Goal: Task Accomplishment & Management: Use online tool/utility

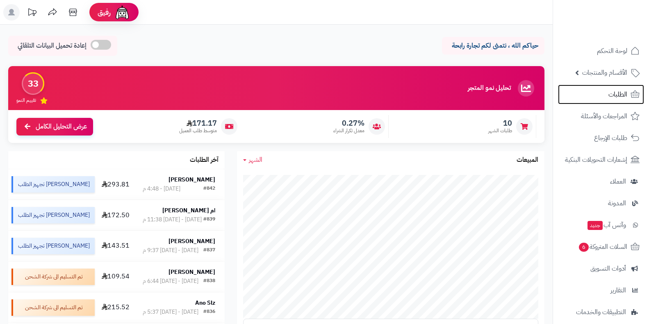
click at [596, 90] on link "الطلبات" at bounding box center [601, 95] width 86 height 20
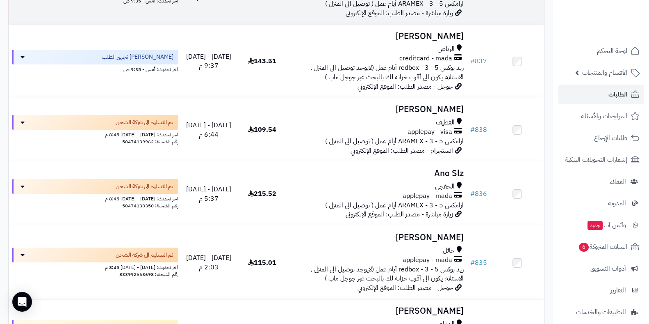
scroll to position [246, 0]
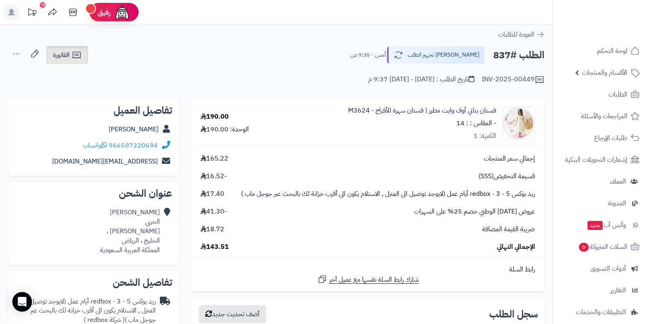
click at [85, 54] on link "الفاتورة" at bounding box center [67, 55] width 42 height 18
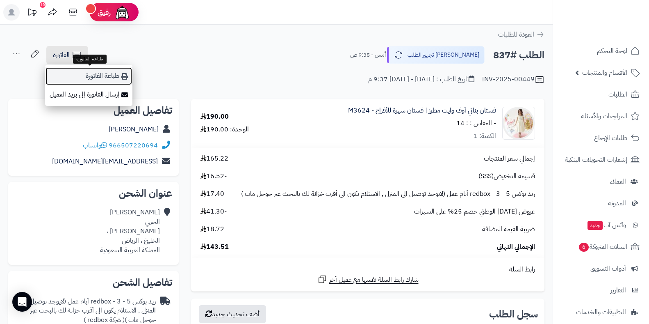
click at [102, 76] on link "طباعة الفاتورة" at bounding box center [88, 76] width 87 height 18
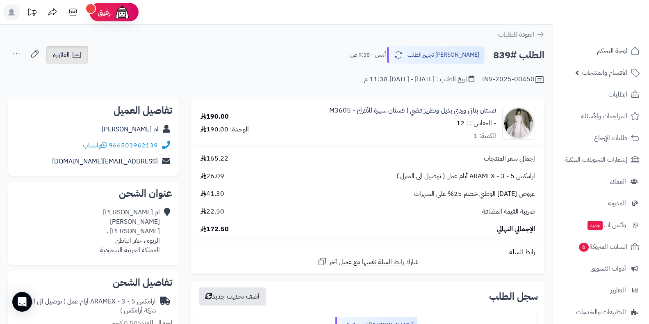
click at [74, 53] on icon at bounding box center [77, 55] width 10 height 10
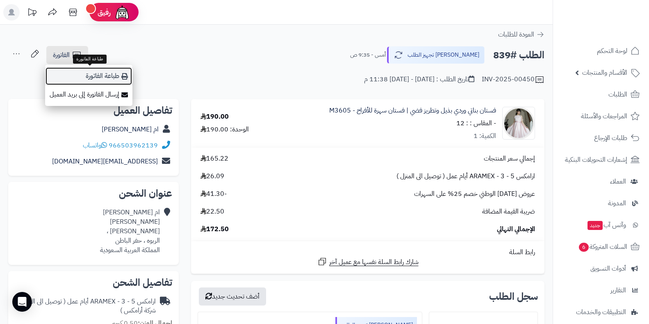
click at [88, 80] on link "طباعة الفاتورة" at bounding box center [88, 76] width 87 height 18
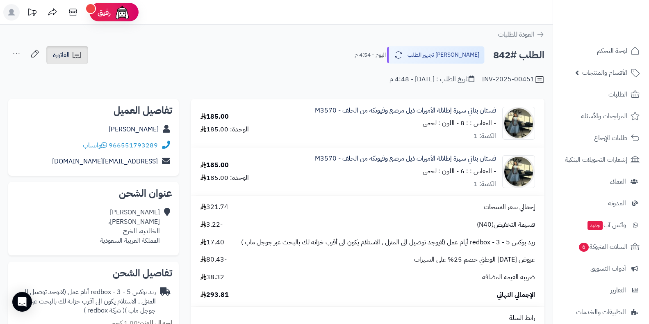
click at [83, 55] on link "الفاتورة" at bounding box center [67, 55] width 42 height 18
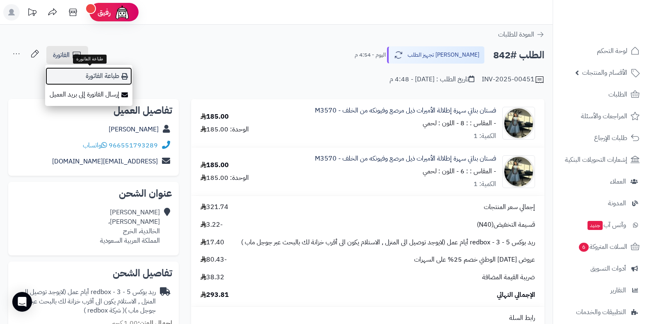
click at [96, 74] on link "طباعة الفاتورة" at bounding box center [88, 76] width 87 height 18
